Goal: Navigation & Orientation: Find specific page/section

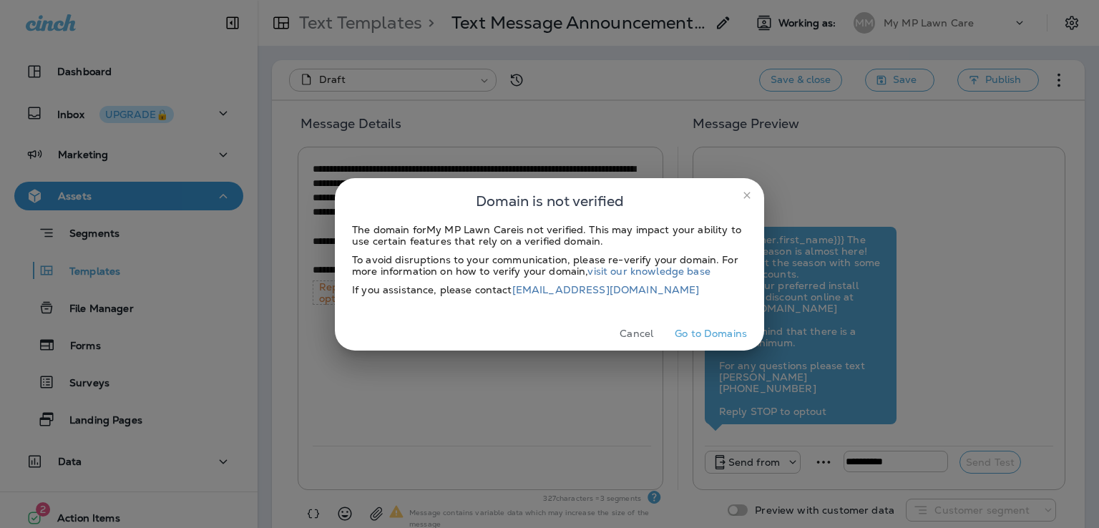
click at [638, 333] on button "Cancel" at bounding box center [637, 334] width 54 height 22
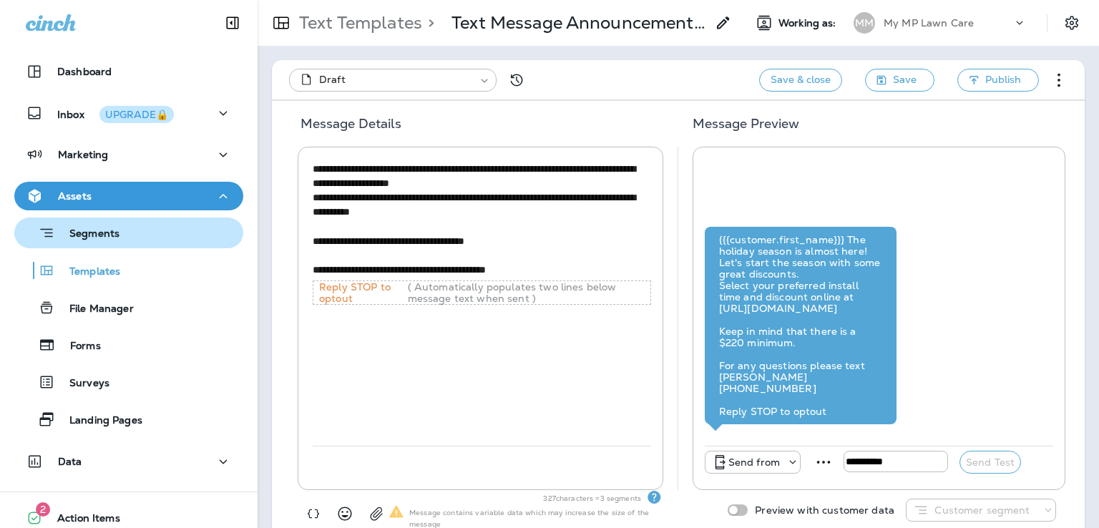
click at [114, 230] on p "Segments" at bounding box center [87, 235] width 64 height 14
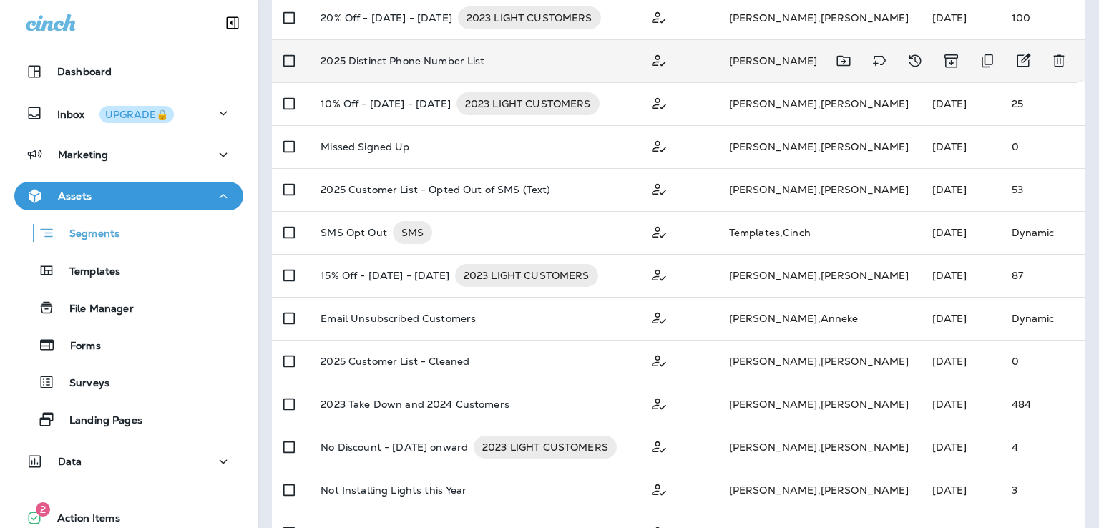
scroll to position [277, 0]
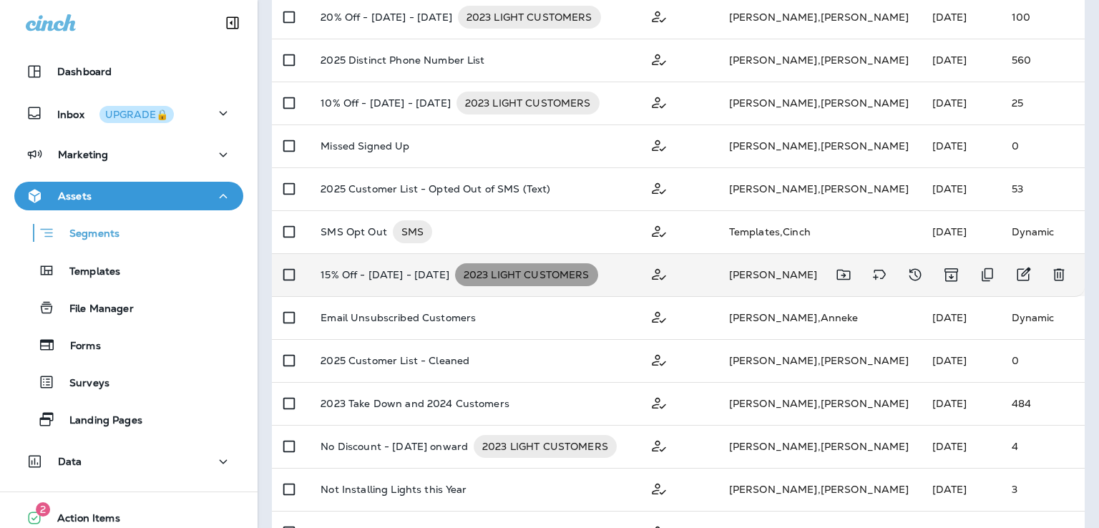
click at [567, 278] on span "2023 LIGHT CUSTOMERS" at bounding box center [526, 275] width 143 height 14
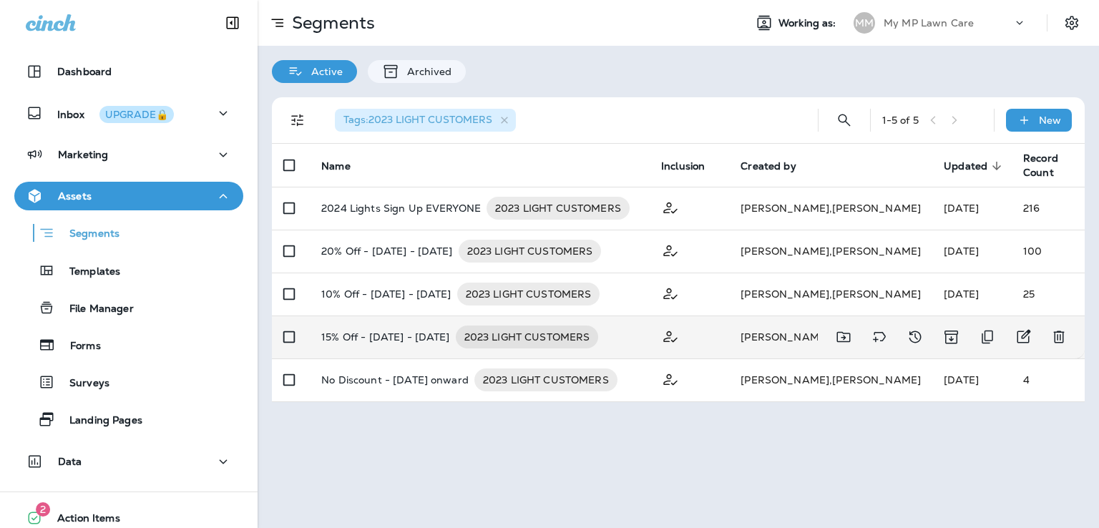
click at [602, 338] on div "15% Off - [DATE] - [DATE] 2023 LIGHT CUSTOMERS" at bounding box center [479, 337] width 317 height 23
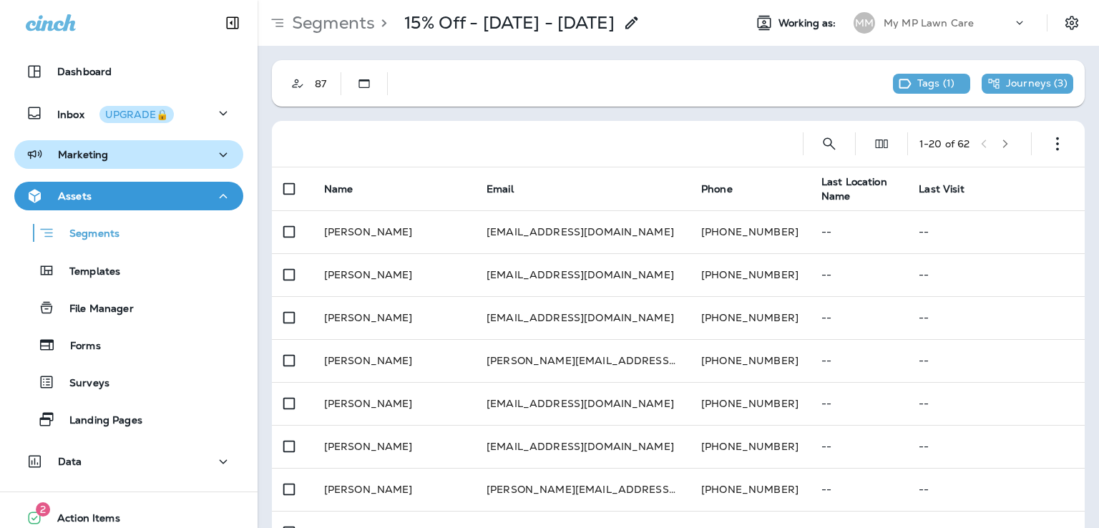
scroll to position [81, 0]
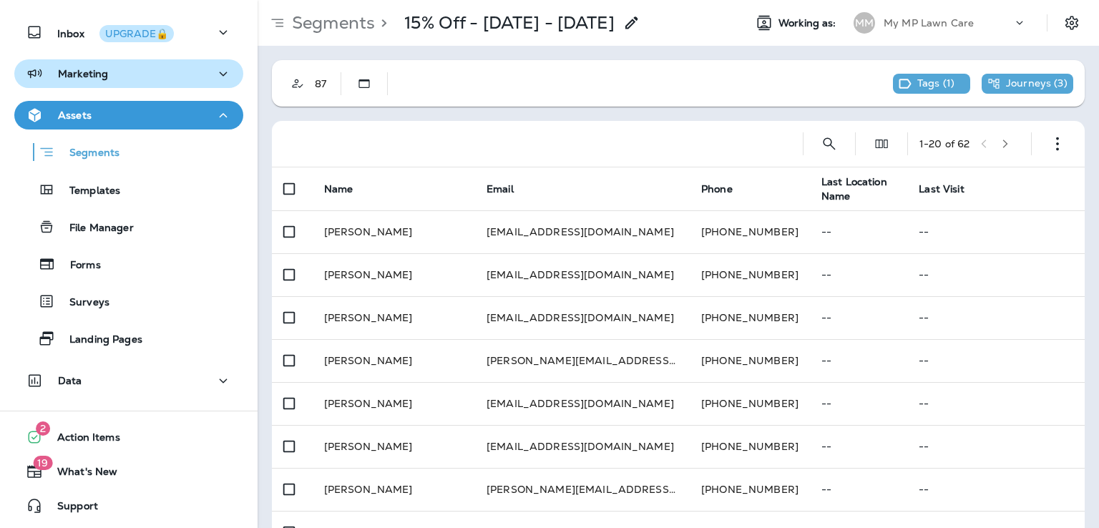
click at [112, 72] on div "Marketing" at bounding box center [129, 74] width 206 height 18
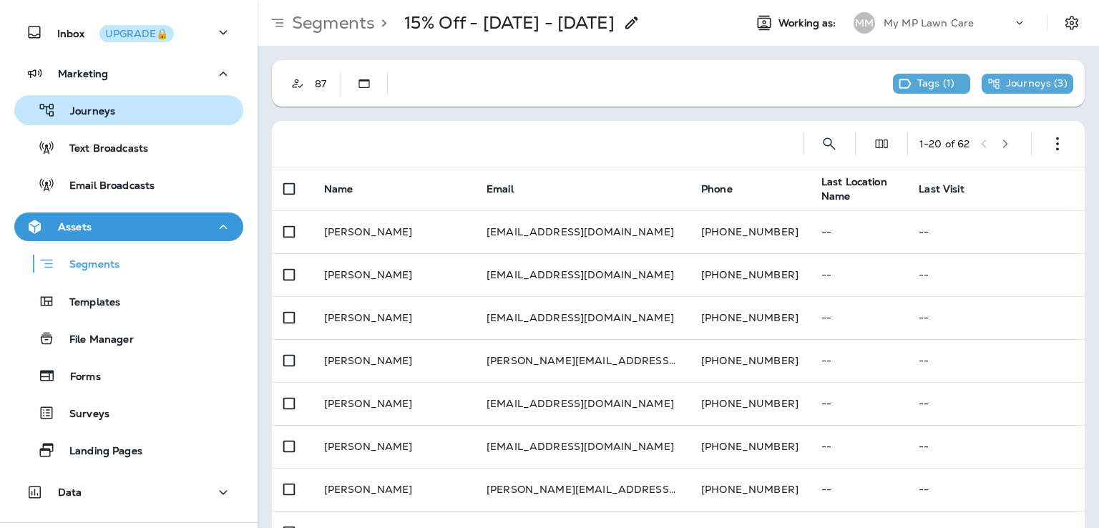
click at [117, 113] on div "Journeys" at bounding box center [129, 109] width 218 height 21
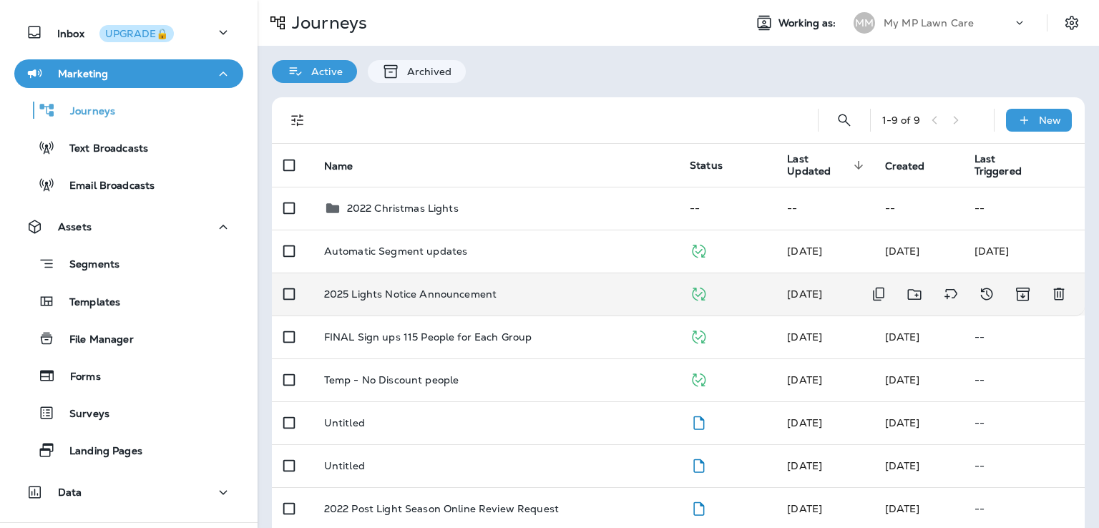
click at [413, 293] on p "2025 Lights Notice Announcement" at bounding box center [410, 293] width 172 height 11
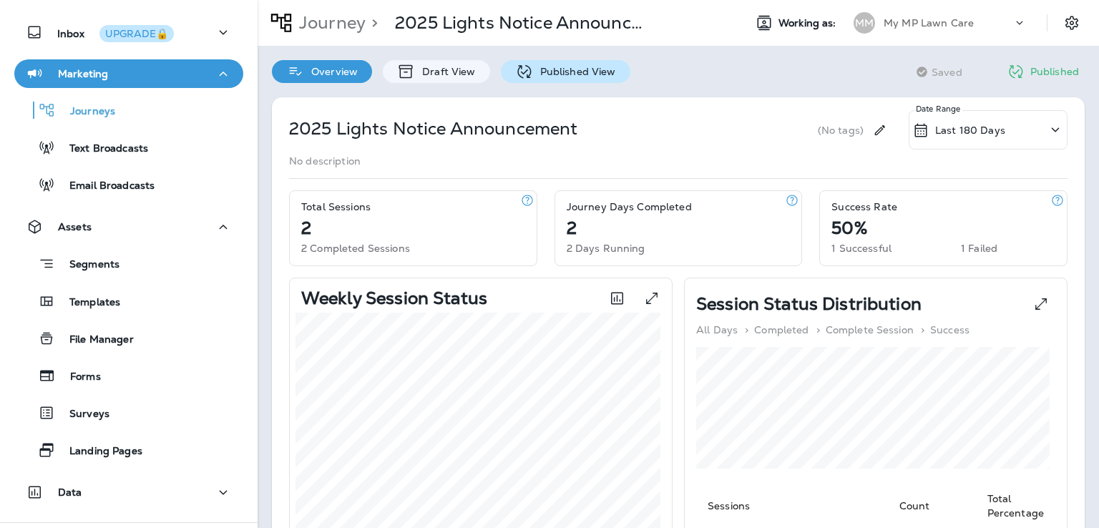
click at [577, 69] on p "Published View" at bounding box center [574, 71] width 83 height 11
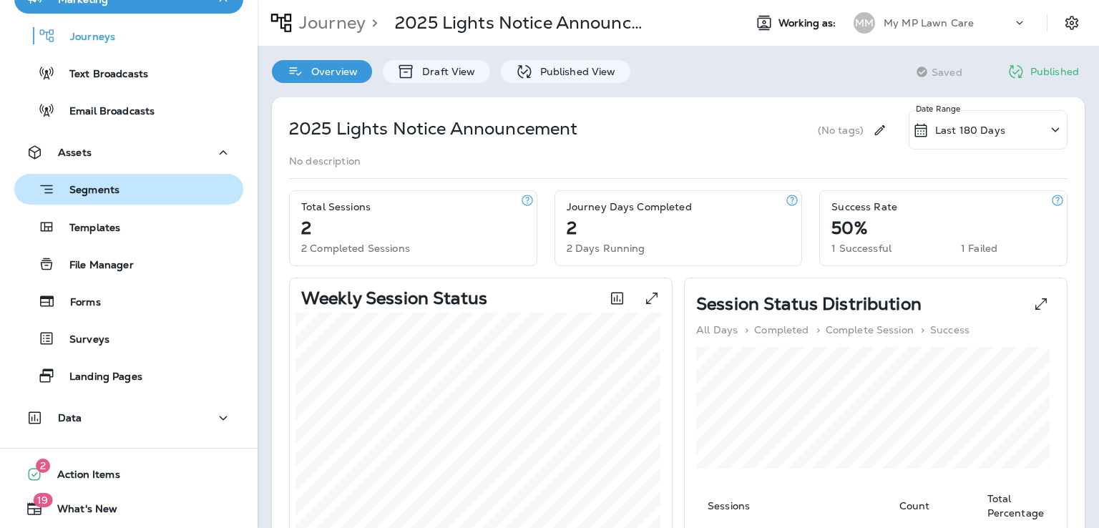
scroll to position [192, 0]
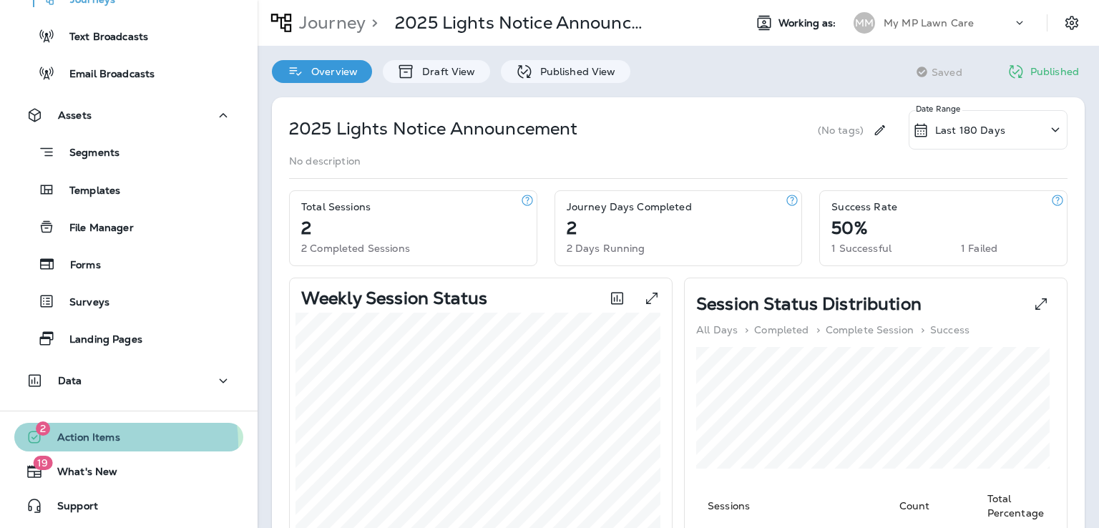
click at [106, 443] on span "Action Items" at bounding box center [81, 439] width 77 height 17
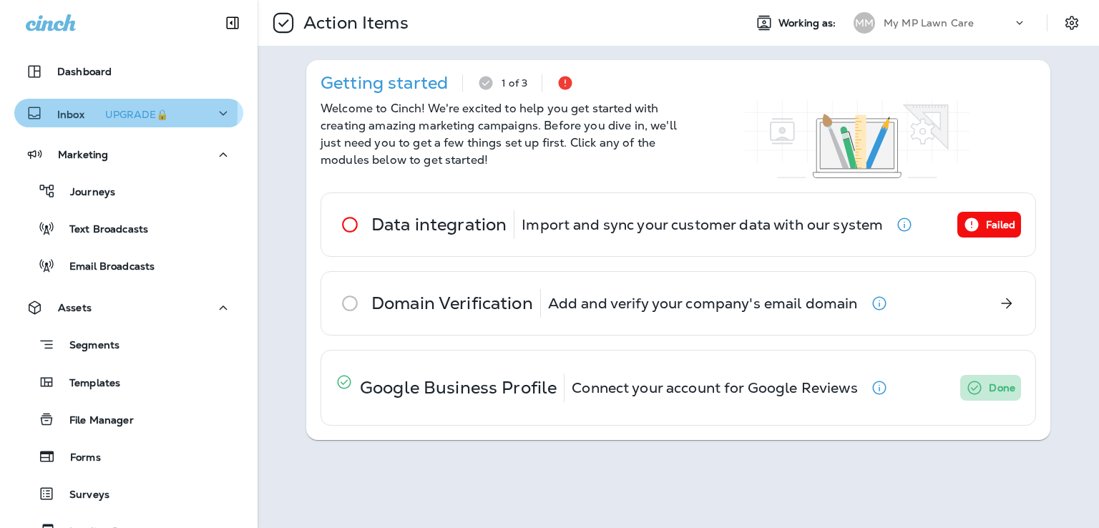
click at [84, 112] on p "Inbox UPGRADE🔒" at bounding box center [115, 113] width 117 height 15
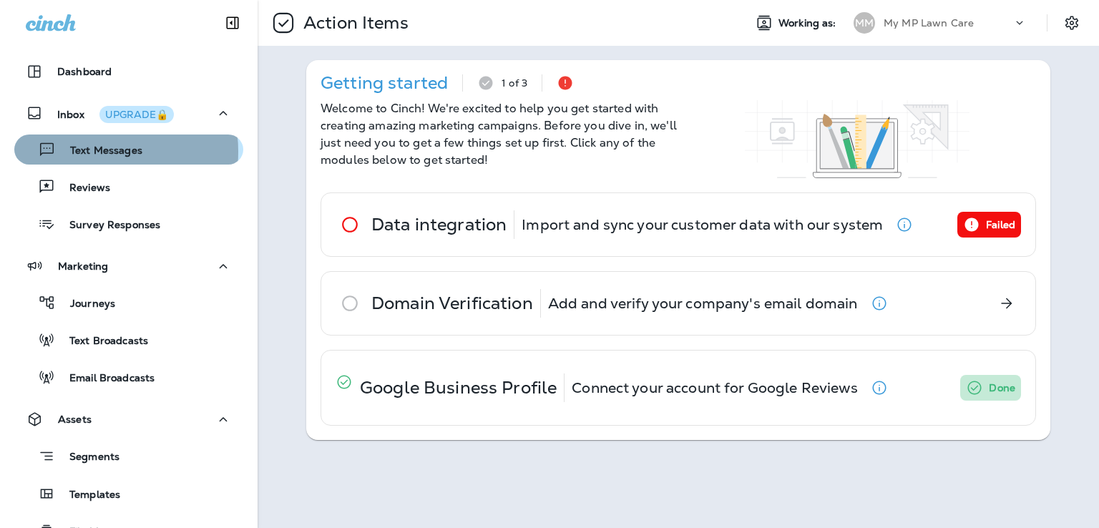
click at [94, 152] on p "Text Messages" at bounding box center [99, 152] width 87 height 14
